Goal: Information Seeking & Learning: Learn about a topic

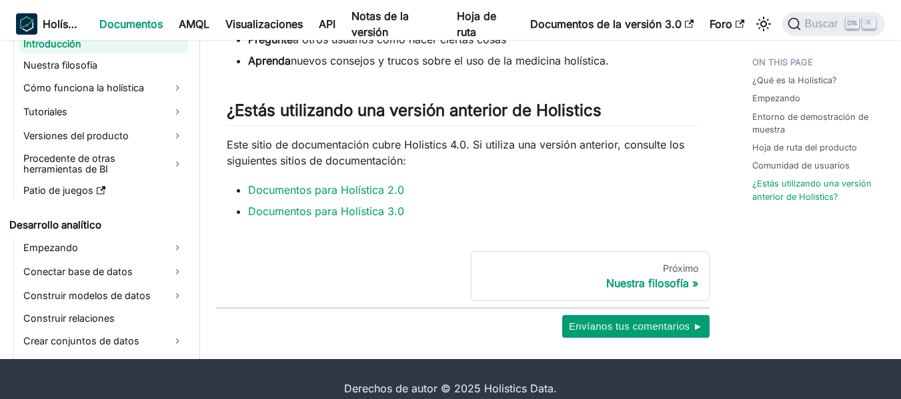
scroll to position [1073, 0]
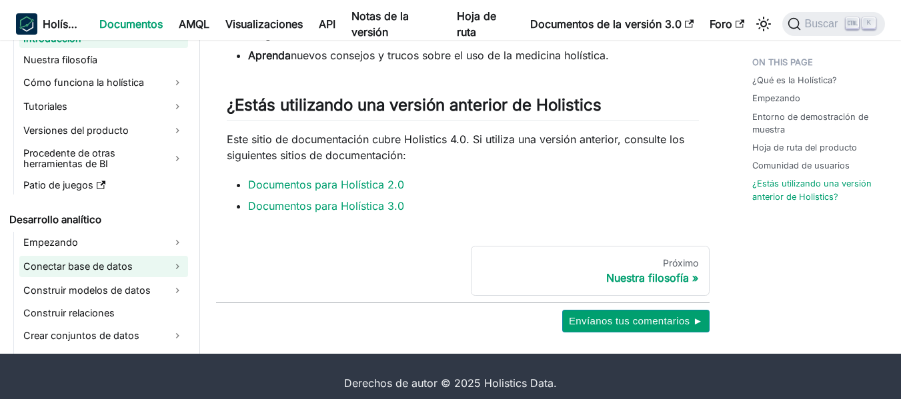
click at [71, 269] on font "Conectar base de datos" at bounding box center [77, 266] width 109 height 11
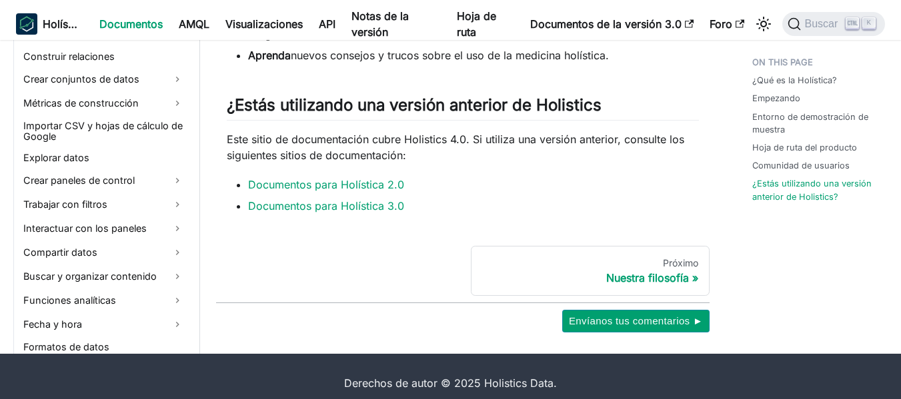
scroll to position [399, 0]
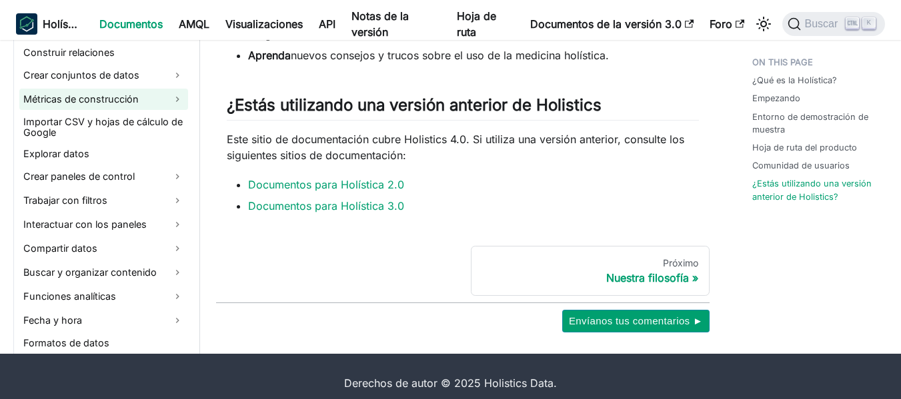
click at [105, 95] on font "Métricas de construcción" at bounding box center [80, 98] width 115 height 11
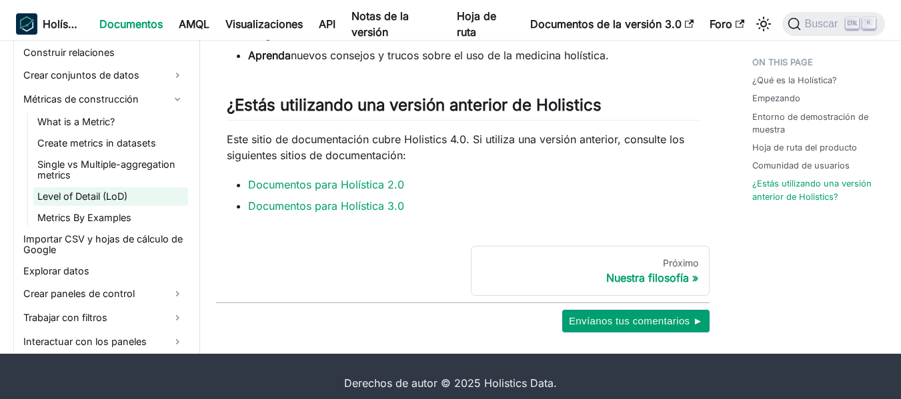
click at [97, 196] on link "Level of Detail (LoD)" at bounding box center [110, 196] width 155 height 19
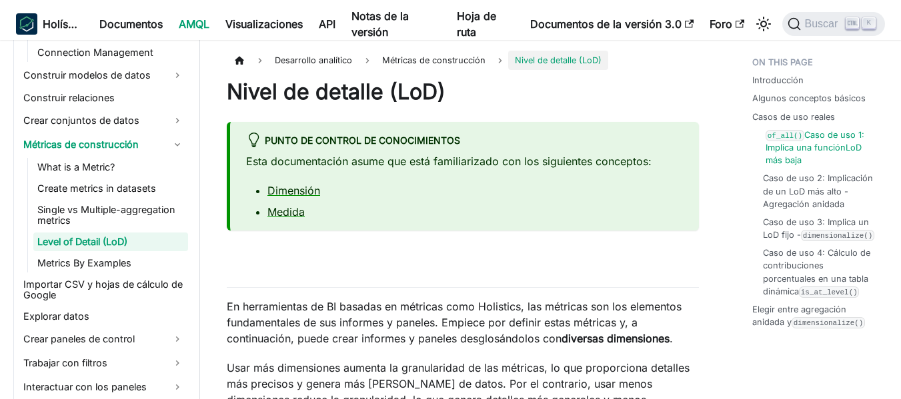
click at [801, 130] on font "Caso de uso 1: Implica una función" at bounding box center [815, 141] width 98 height 23
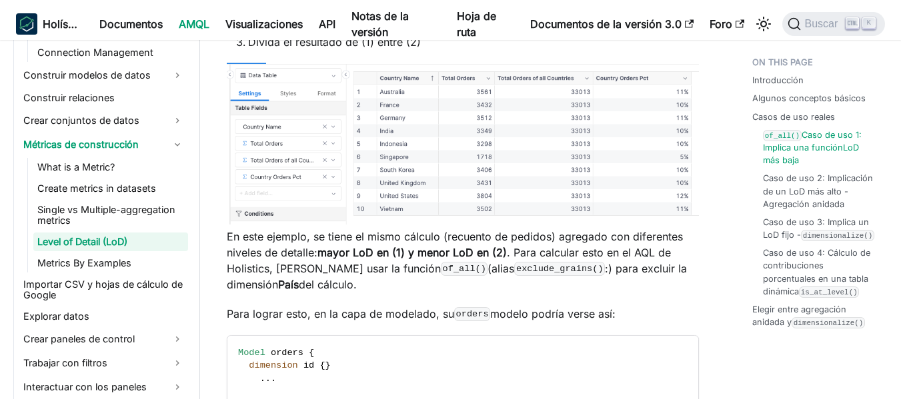
scroll to position [2975, 0]
